Goal: Navigation & Orientation: Understand site structure

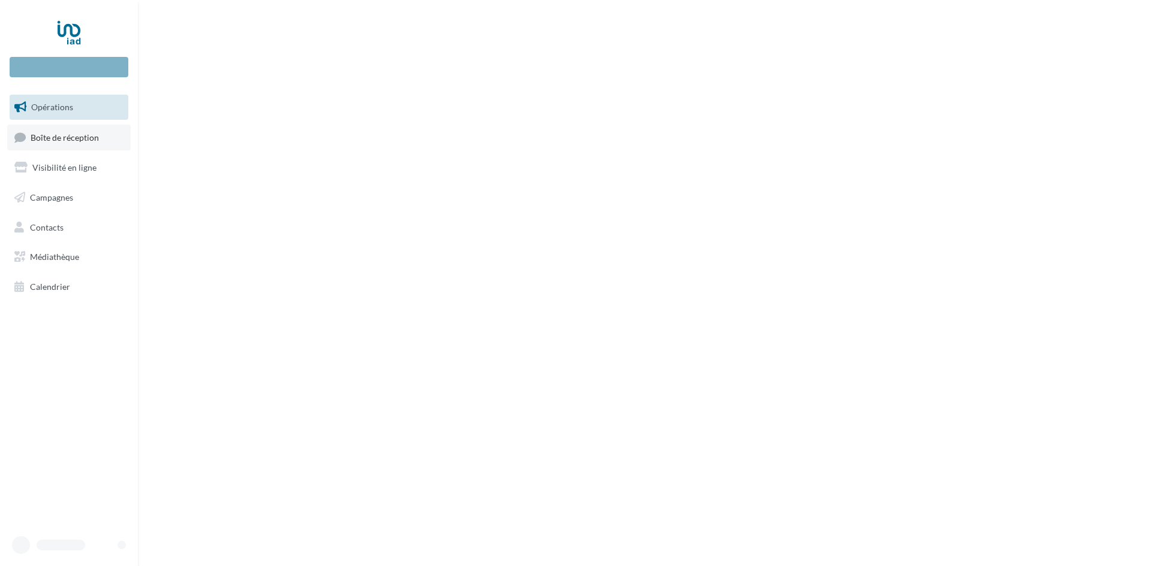
click at [82, 144] on link "Boîte de réception" at bounding box center [68, 138] width 123 height 26
click at [73, 168] on span "Visibilité en ligne" at bounding box center [64, 167] width 64 height 10
click at [77, 34] on div at bounding box center [69, 32] width 96 height 30
click at [68, 34] on div at bounding box center [69, 32] width 96 height 30
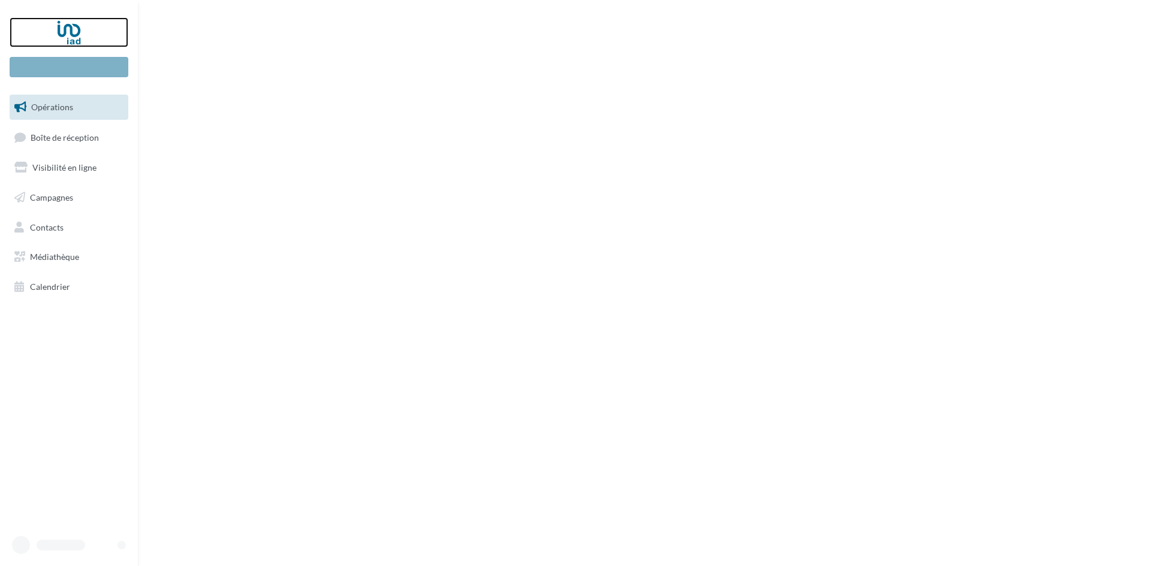
drag, startPoint x: 68, startPoint y: 34, endPoint x: 533, endPoint y: 453, distance: 626.8
click at [69, 34] on div at bounding box center [69, 32] width 96 height 30
click at [65, 25] on div at bounding box center [69, 32] width 96 height 30
